Goal: Task Accomplishment & Management: Manage account settings

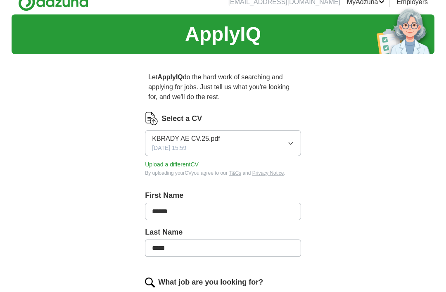
scroll to position [12, 0]
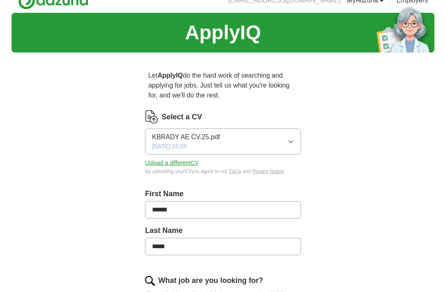
click at [192, 165] on button "Upload a different CV" at bounding box center [172, 163] width 54 height 9
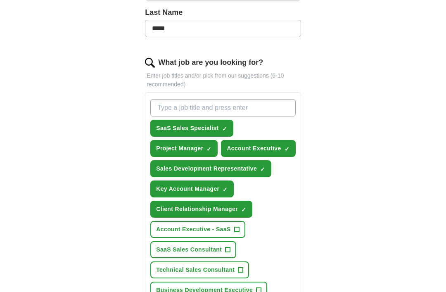
scroll to position [203, 0]
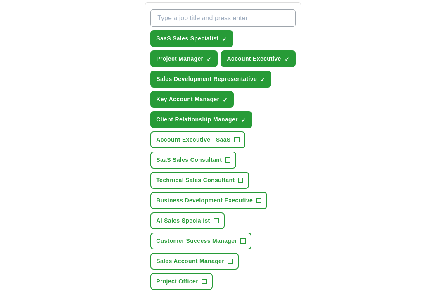
click at [227, 145] on span "Account Executive - SaaS" at bounding box center [193, 140] width 74 height 9
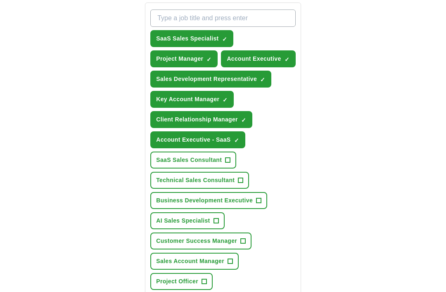
scroll to position [320, 0]
click at [228, 164] on span "+" at bounding box center [228, 160] width 5 height 7
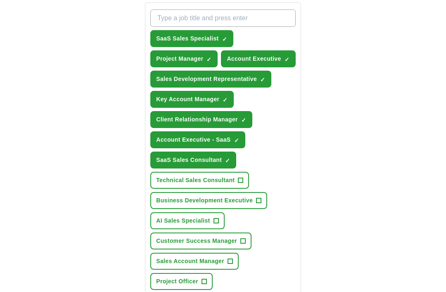
click at [223, 169] on button "SaaS Sales Consultant ✓ ×" at bounding box center [193, 160] width 86 height 17
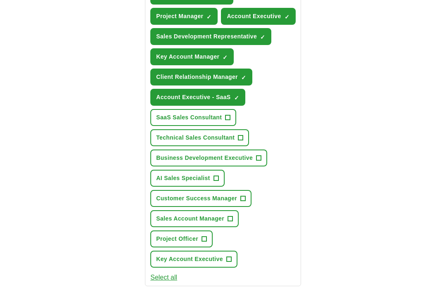
scroll to position [364, 0]
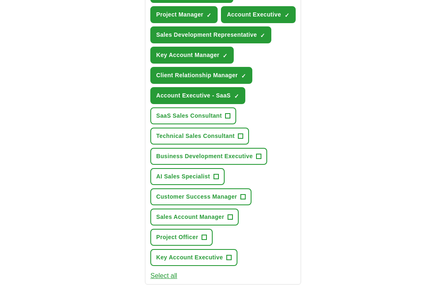
click at [248, 161] on span "Business Development Executive" at bounding box center [204, 156] width 97 height 9
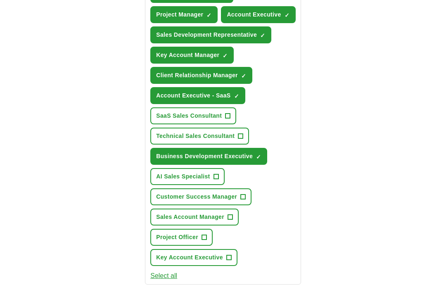
click at [239, 205] on button "Customer Success Manager +" at bounding box center [200, 196] width 101 height 17
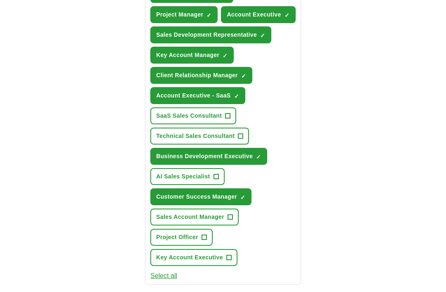
click at [224, 221] on span "Sales Account Manager" at bounding box center [190, 217] width 68 height 9
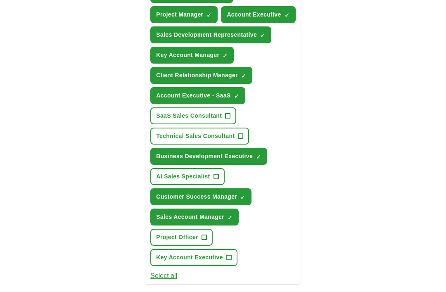
click at [227, 261] on span "+" at bounding box center [228, 257] width 5 height 7
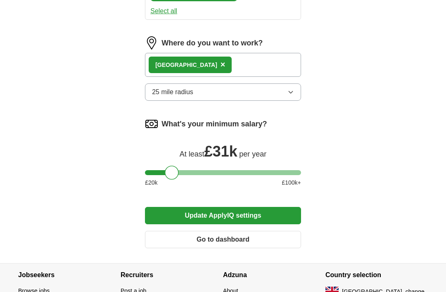
scroll to position [631, 0]
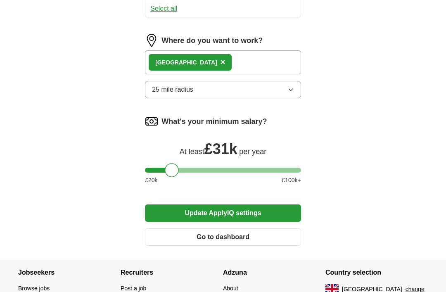
click at [252, 222] on button "Update ApplyIQ settings" at bounding box center [223, 213] width 156 height 17
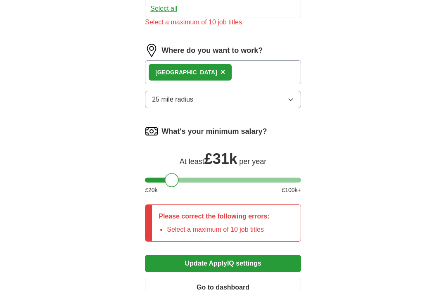
scroll to position [632, 0]
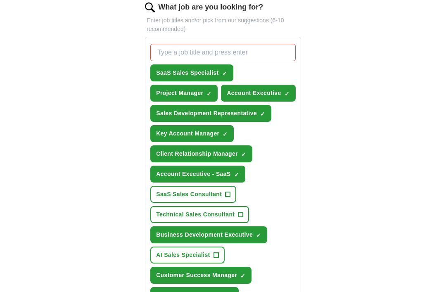
click at [207, 92] on span "✓" at bounding box center [209, 94] width 5 height 7
click at [223, 71] on span "✓" at bounding box center [224, 73] width 5 height 7
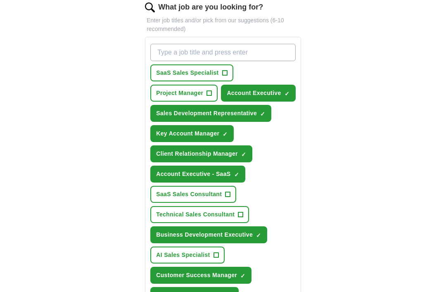
click at [248, 118] on span "Sales Development Representative" at bounding box center [206, 113] width 101 height 9
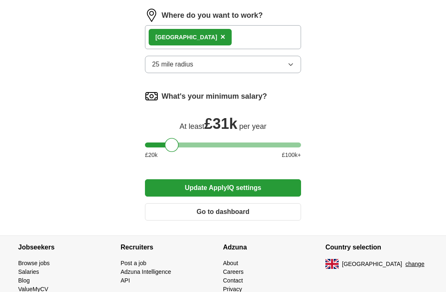
scroll to position [686, 0]
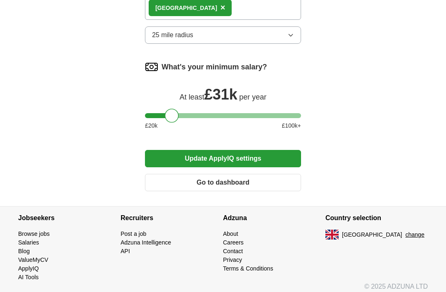
click at [267, 167] on button "Update ApplyIQ settings" at bounding box center [223, 158] width 156 height 17
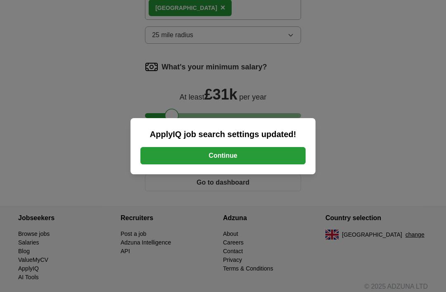
click at [283, 164] on button "Continue" at bounding box center [222, 155] width 165 height 17
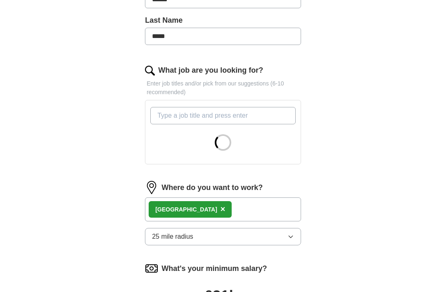
scroll to position [223, 0]
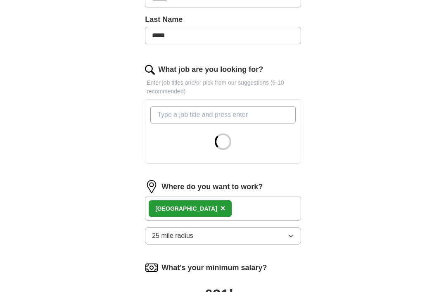
click at [221, 209] on span "×" at bounding box center [223, 208] width 5 height 9
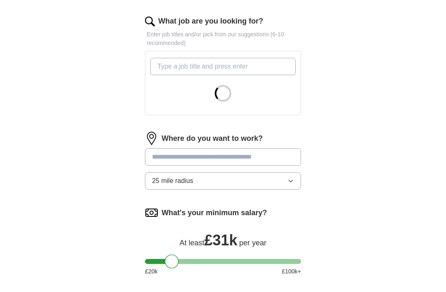
scroll to position [273, 0]
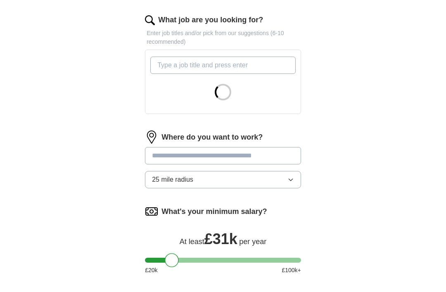
click at [266, 155] on input at bounding box center [223, 155] width 156 height 17
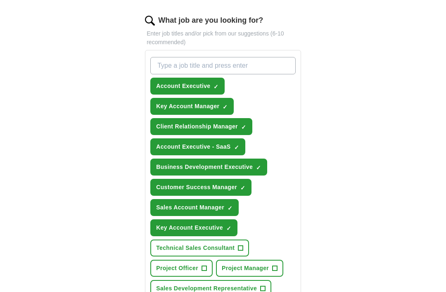
scroll to position [520, 0]
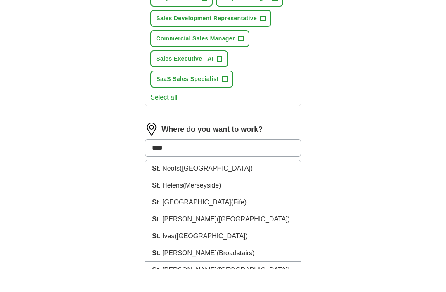
type input "*****"
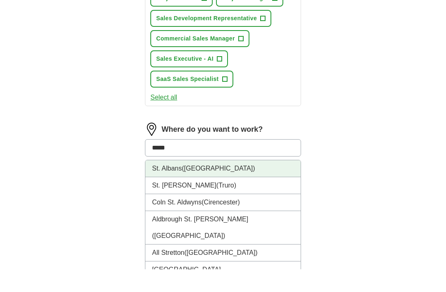
click at [245, 183] on li "[GEOGRAPHIC_DATA] ([GEOGRAPHIC_DATA])" at bounding box center [222, 191] width 155 height 17
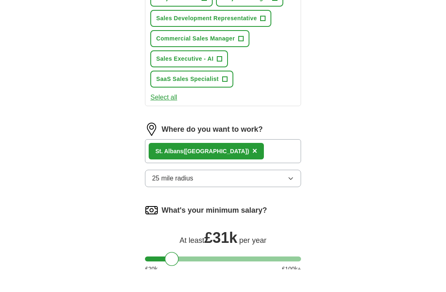
scroll to position [543, 0]
click at [280, 147] on div "[GEOGRAPHIC_DATA] ([GEOGRAPHIC_DATA]) ×" at bounding box center [223, 151] width 156 height 24
click at [267, 151] on div "[GEOGRAPHIC_DATA] ([GEOGRAPHIC_DATA]) ×" at bounding box center [223, 151] width 156 height 24
click at [269, 150] on div "[GEOGRAPHIC_DATA] ([GEOGRAPHIC_DATA]) ×" at bounding box center [223, 151] width 156 height 24
click at [268, 150] on div "[GEOGRAPHIC_DATA] ([GEOGRAPHIC_DATA]) ×" at bounding box center [223, 151] width 156 height 24
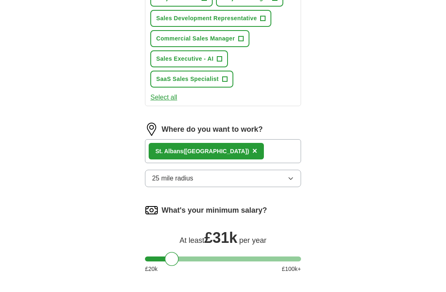
click at [274, 153] on div "[GEOGRAPHIC_DATA] ([GEOGRAPHIC_DATA]) ×" at bounding box center [223, 151] width 156 height 24
click at [273, 152] on div "[GEOGRAPHIC_DATA] ([GEOGRAPHIC_DATA]) ×" at bounding box center [223, 151] width 156 height 24
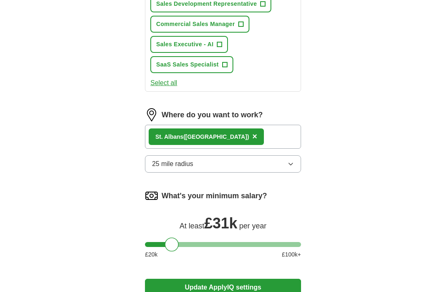
scroll to position [557, 0]
click at [288, 165] on icon "button" at bounding box center [291, 164] width 7 height 7
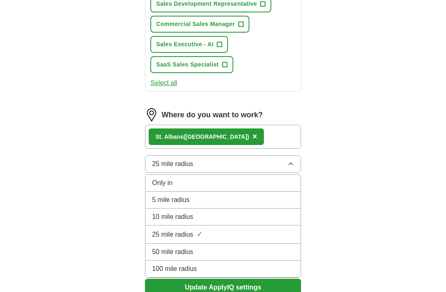
click at [246, 210] on li "10 mile radius" at bounding box center [222, 217] width 155 height 17
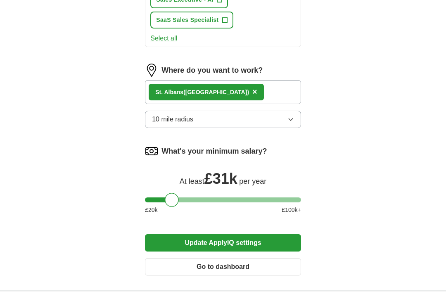
scroll to position [602, 0]
click at [292, 122] on icon "button" at bounding box center [291, 119] width 7 height 7
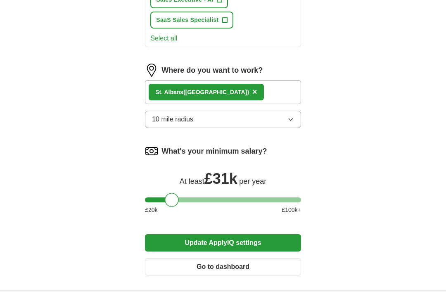
click at [266, 240] on button "Update ApplyIQ settings" at bounding box center [223, 242] width 156 height 17
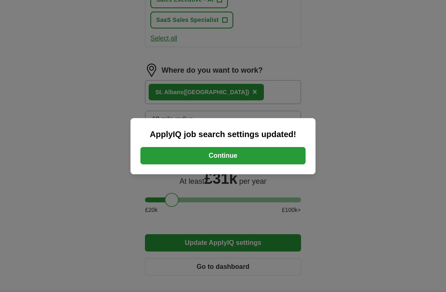
click at [283, 164] on button "Continue" at bounding box center [222, 155] width 165 height 17
